Goal: Transaction & Acquisition: Download file/media

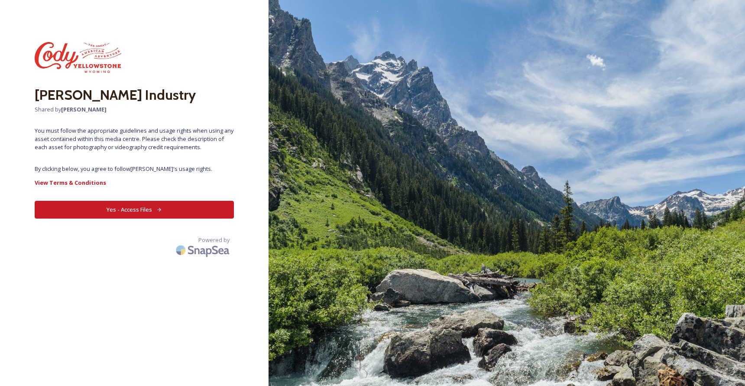
click at [147, 207] on button "Yes - Access Files" at bounding box center [134, 210] width 199 height 18
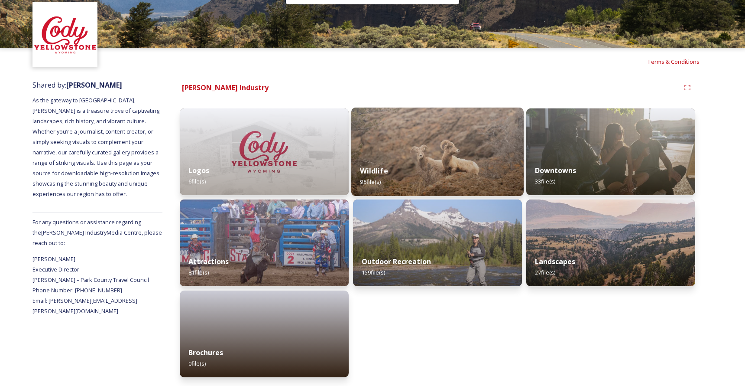
scroll to position [30, 0]
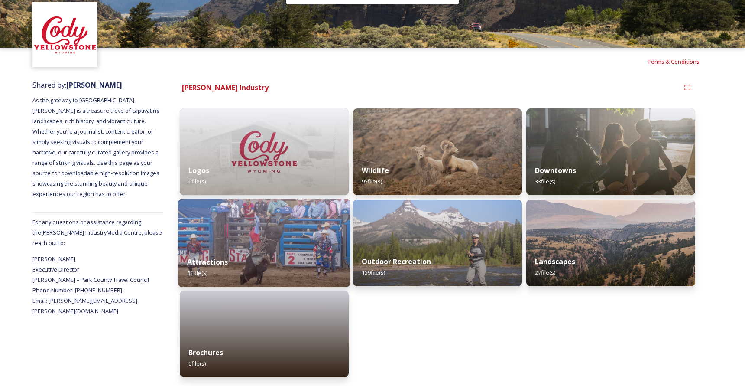
click at [285, 240] on img at bounding box center [264, 242] width 172 height 88
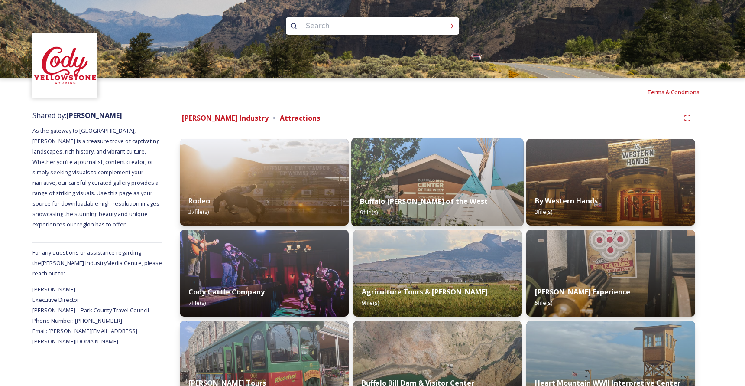
click at [431, 173] on img at bounding box center [437, 182] width 172 height 88
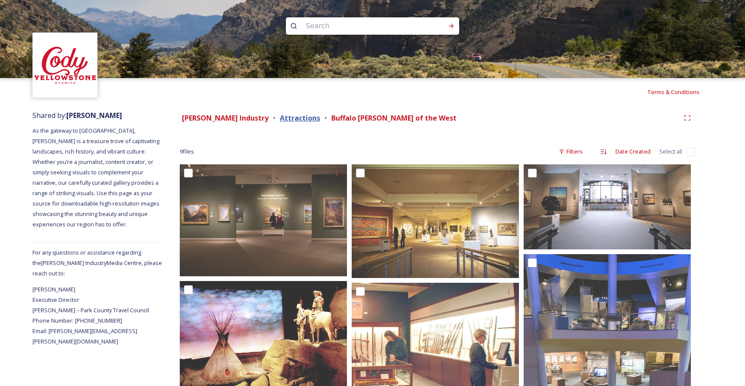
click at [301, 114] on strong "Attractions" at bounding box center [300, 118] width 40 height 10
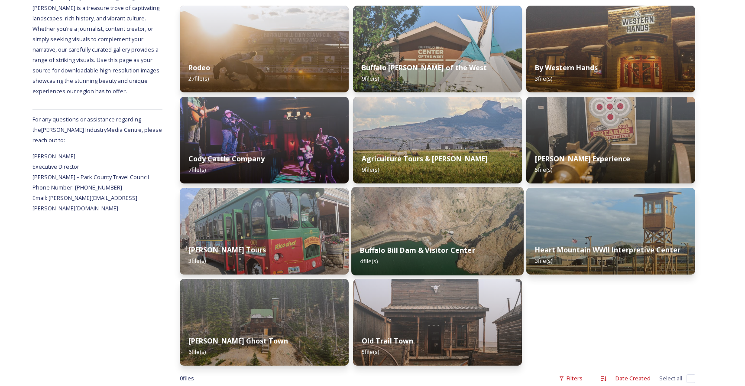
scroll to position [143, 0]
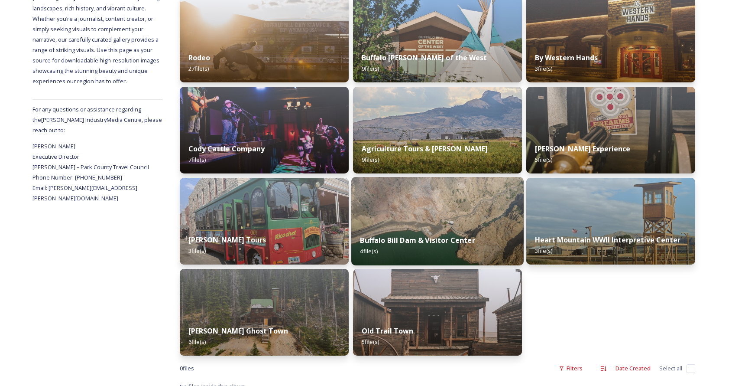
click at [396, 208] on img at bounding box center [437, 221] width 172 height 88
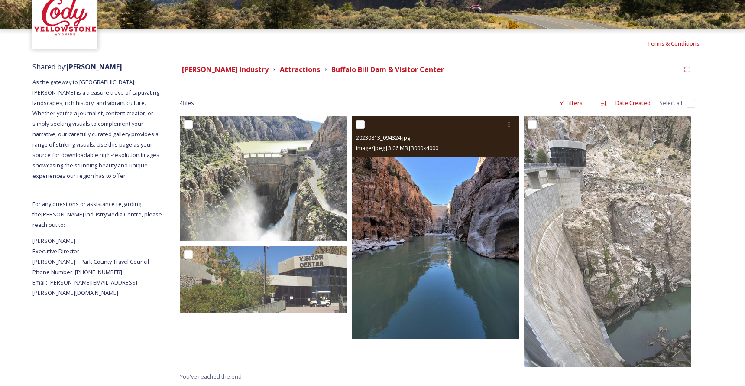
scroll to position [49, 0]
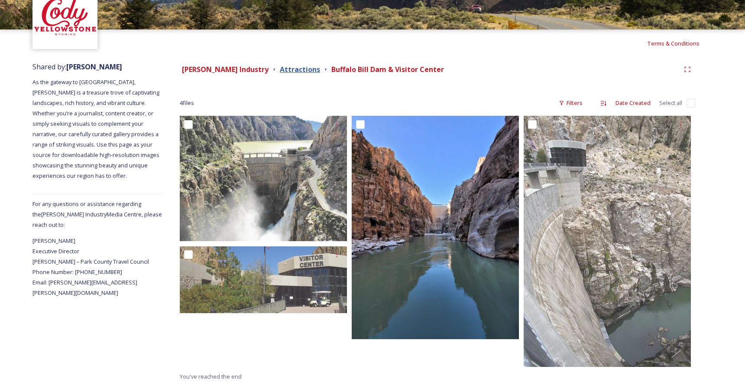
click at [299, 72] on strong "Attractions" at bounding box center [300, 70] width 40 height 10
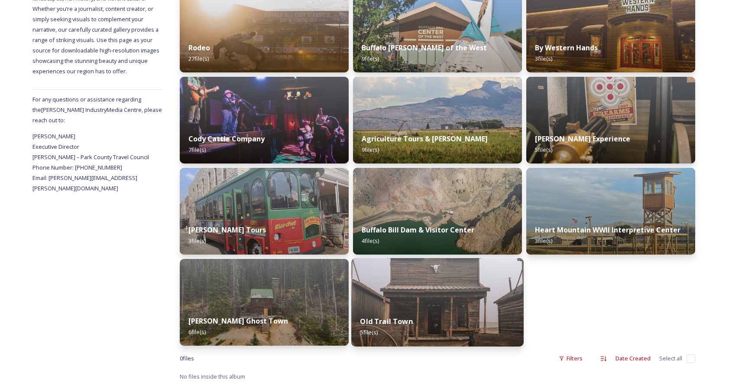
scroll to position [153, 0]
click at [396, 292] on img at bounding box center [437, 302] width 172 height 88
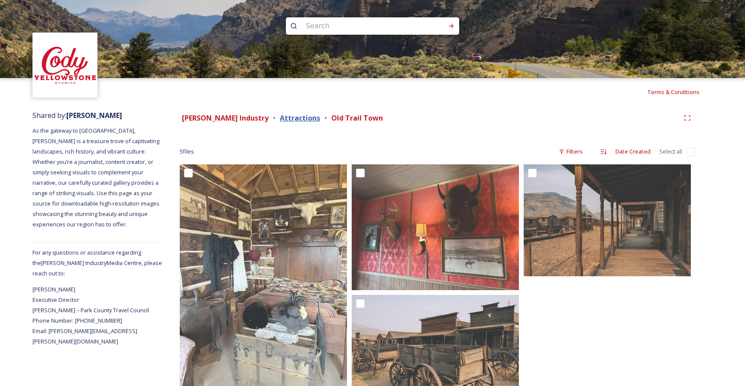
click at [311, 117] on strong "Attractions" at bounding box center [300, 118] width 40 height 10
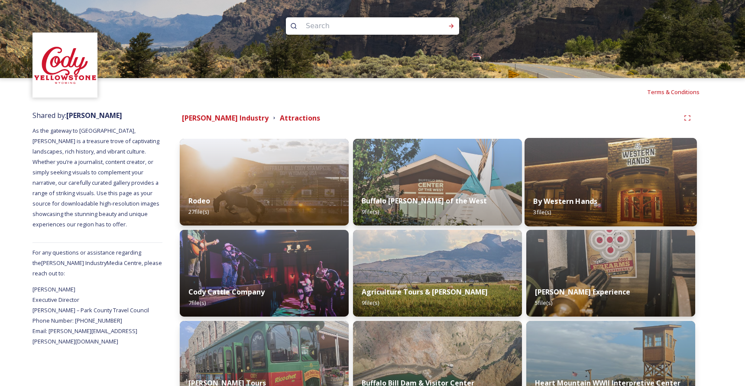
click at [580, 174] on img at bounding box center [611, 182] width 172 height 88
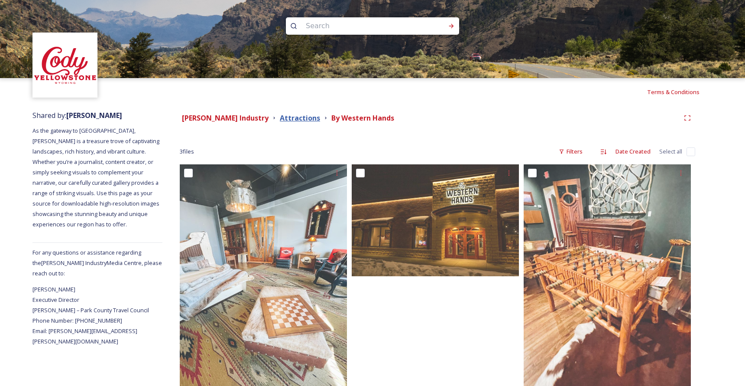
click at [306, 116] on strong "Attractions" at bounding box center [300, 118] width 40 height 10
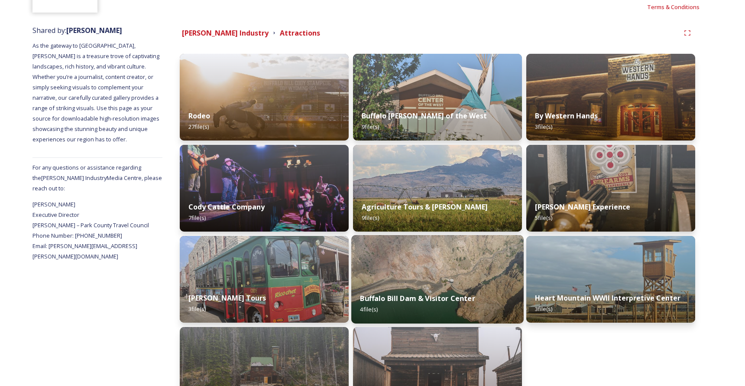
scroll to position [66, 0]
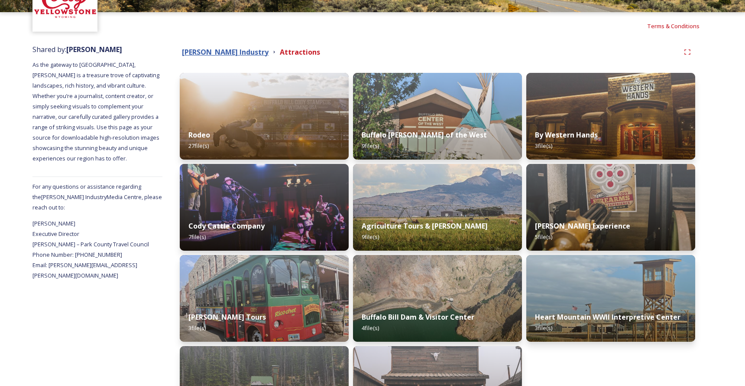
click at [250, 50] on strong "[PERSON_NAME] Industry" at bounding box center [225, 52] width 87 height 10
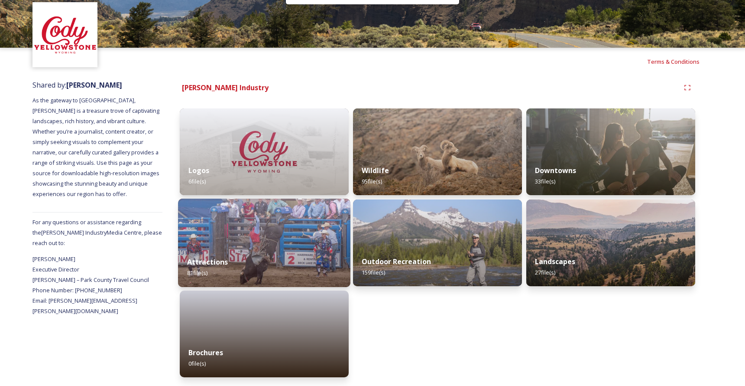
scroll to position [30, 0]
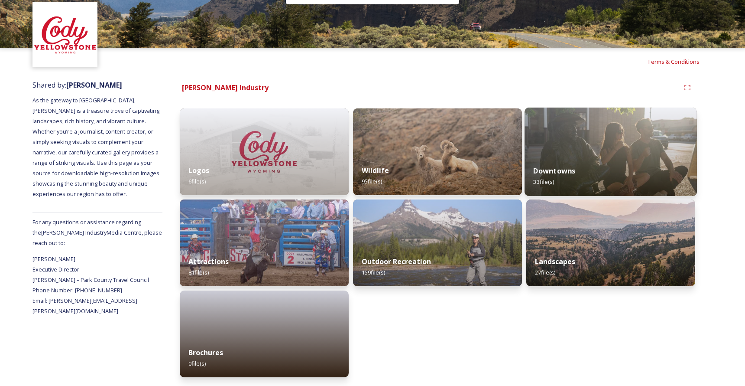
click at [647, 157] on img at bounding box center [611, 151] width 172 height 88
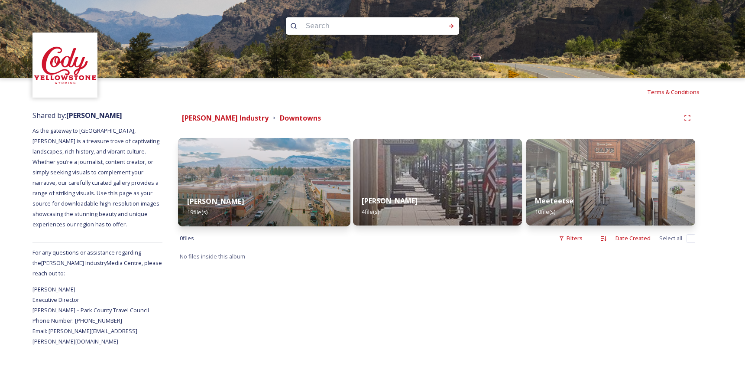
click at [279, 180] on img at bounding box center [264, 182] width 172 height 88
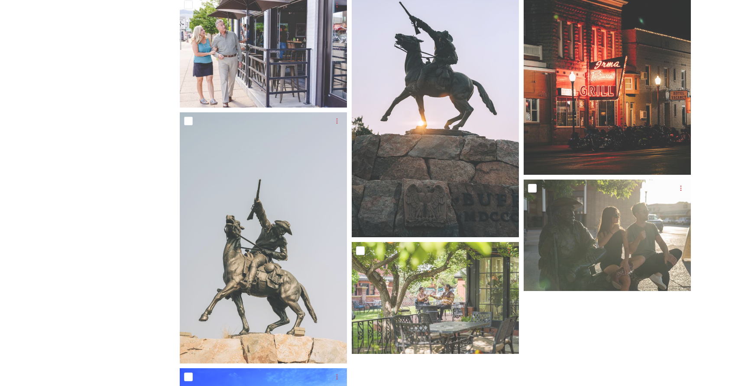
scroll to position [633, 0]
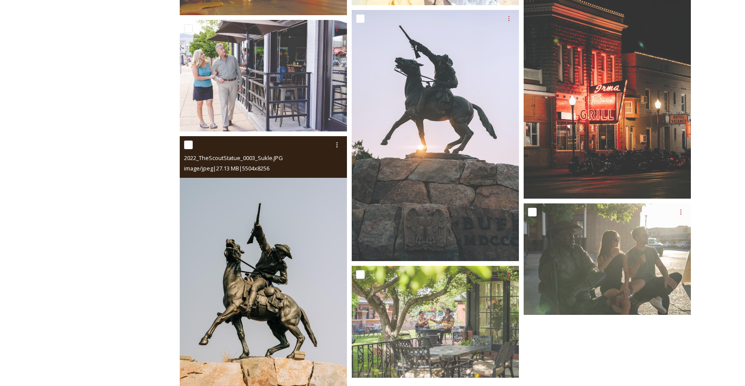
click at [236, 224] on img at bounding box center [263, 261] width 167 height 251
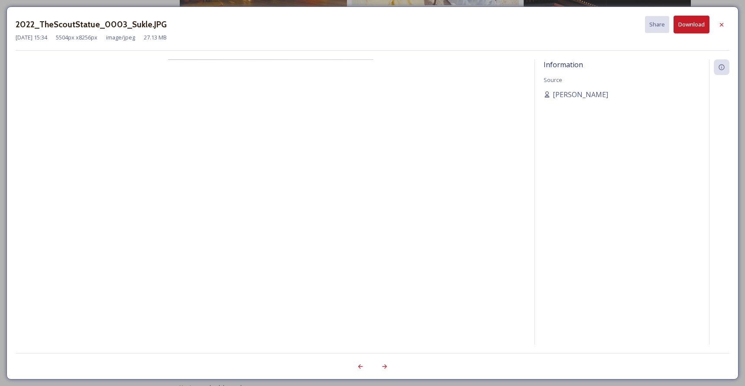
click at [682, 23] on button "Download" at bounding box center [692, 25] width 36 height 18
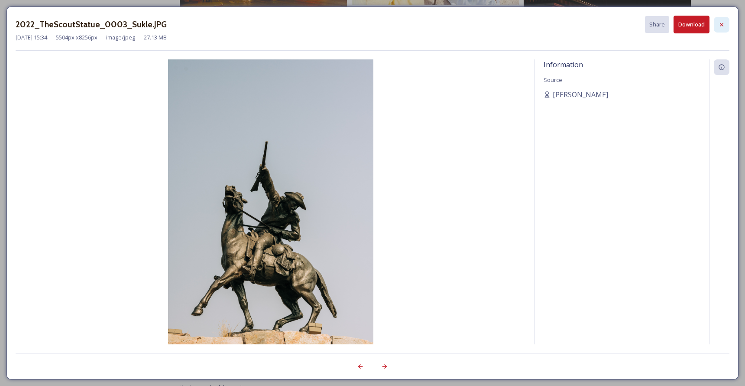
click at [724, 23] on icon at bounding box center [721, 24] width 7 height 7
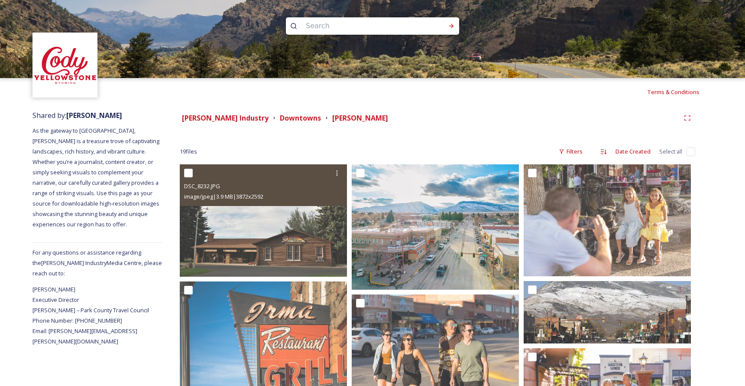
scroll to position [0, 0]
click at [63, 71] on img at bounding box center [65, 65] width 63 height 63
click at [75, 44] on img at bounding box center [65, 65] width 63 height 63
